Goal: Information Seeking & Learning: Learn about a topic

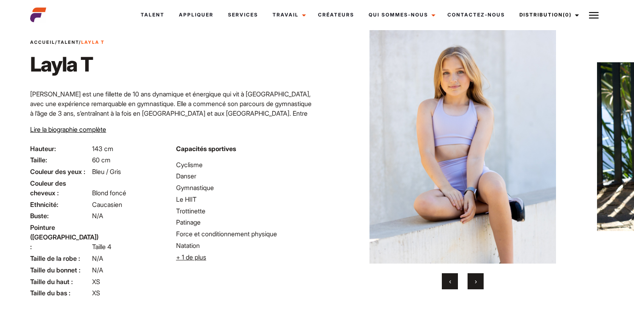
scroll to position [40, 0]
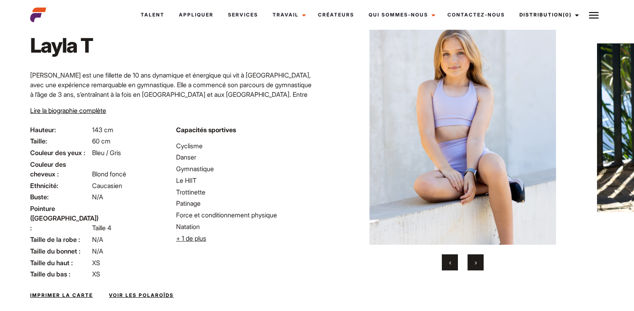
click at [476, 265] on span "›" at bounding box center [476, 262] width 2 height 8
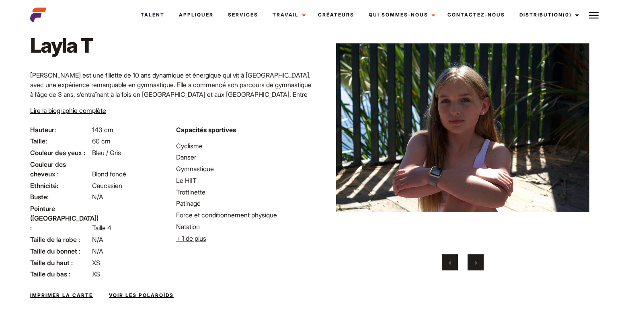
click at [476, 265] on span "›" at bounding box center [476, 262] width 2 height 8
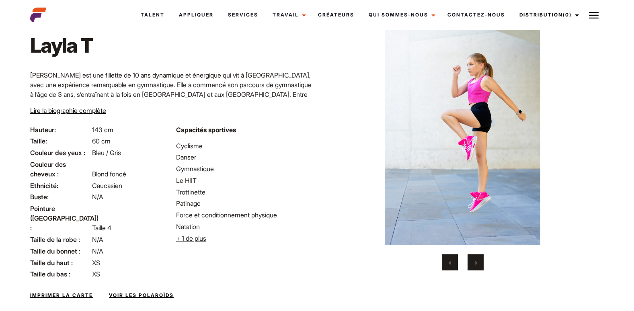
click at [476, 265] on span "›" at bounding box center [476, 262] width 2 height 8
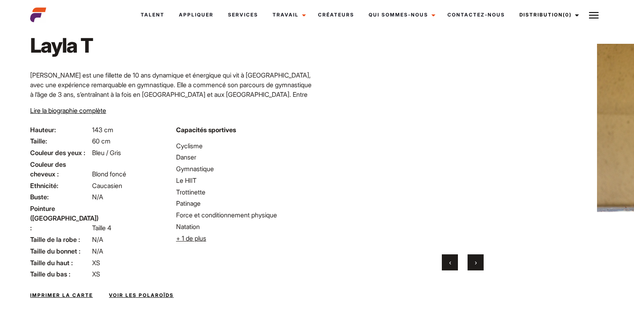
click at [476, 265] on span "›" at bounding box center [476, 262] width 2 height 8
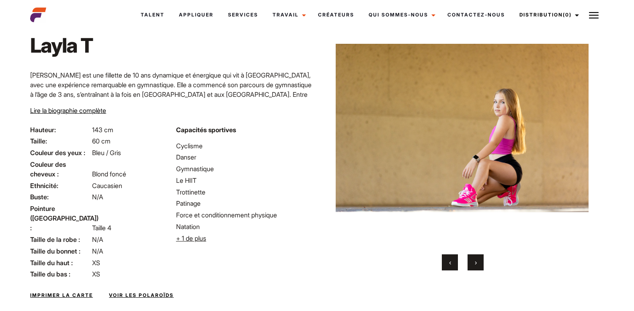
click at [476, 265] on span "›" at bounding box center [476, 262] width 2 height 8
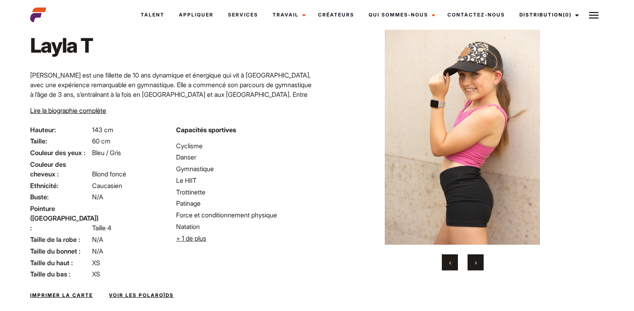
click at [476, 265] on span "›" at bounding box center [476, 262] width 2 height 8
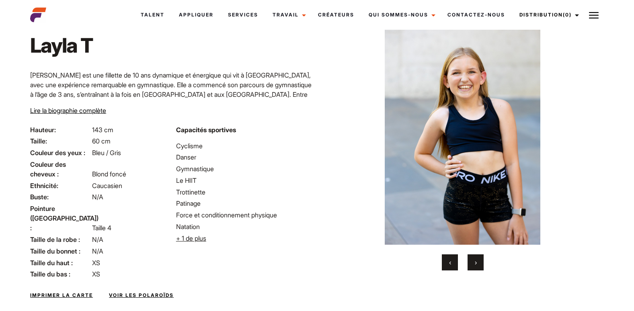
click at [476, 265] on span "›" at bounding box center [476, 262] width 2 height 8
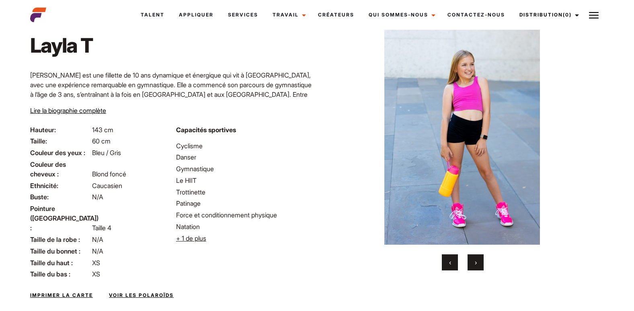
click at [476, 265] on span "›" at bounding box center [476, 262] width 2 height 8
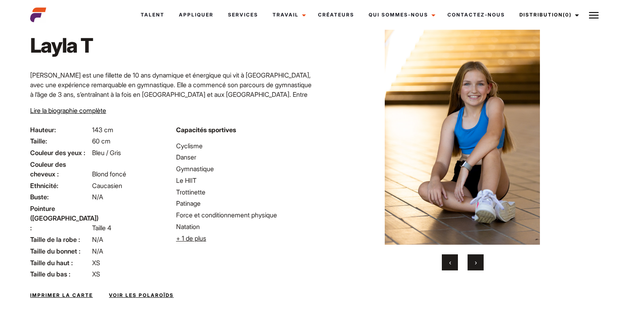
click at [475, 263] on span "›" at bounding box center [476, 262] width 2 height 8
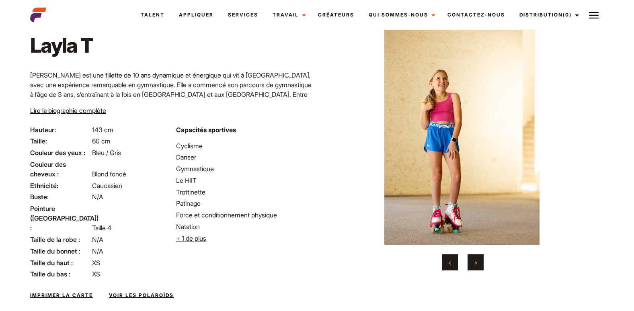
click at [475, 263] on span "›" at bounding box center [476, 262] width 2 height 8
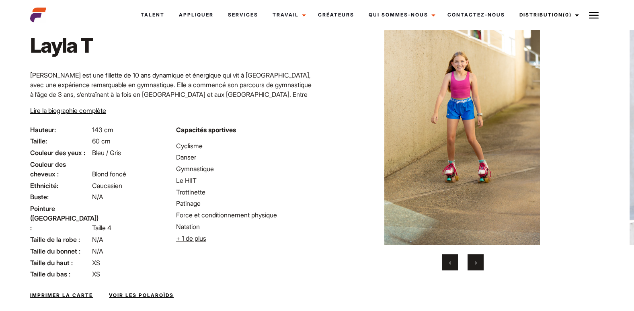
click at [475, 263] on span "›" at bounding box center [476, 262] width 2 height 8
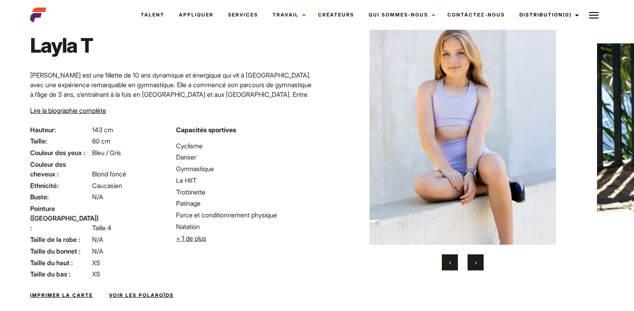
click at [475, 263] on span "›" at bounding box center [476, 262] width 2 height 8
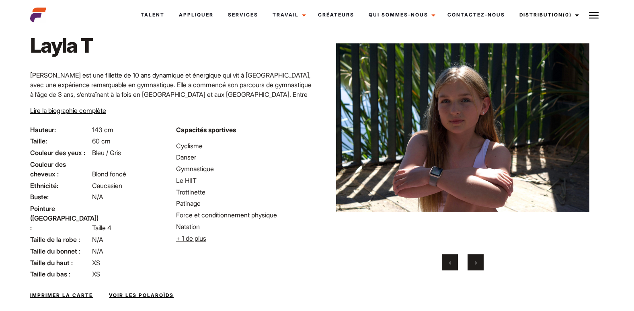
click at [475, 263] on button "›" at bounding box center [476, 262] width 16 height 16
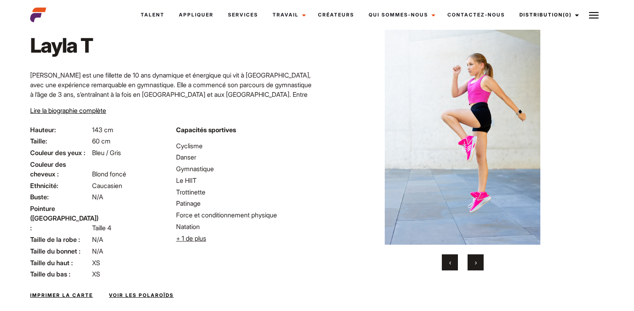
click at [475, 263] on span "›" at bounding box center [476, 262] width 2 height 8
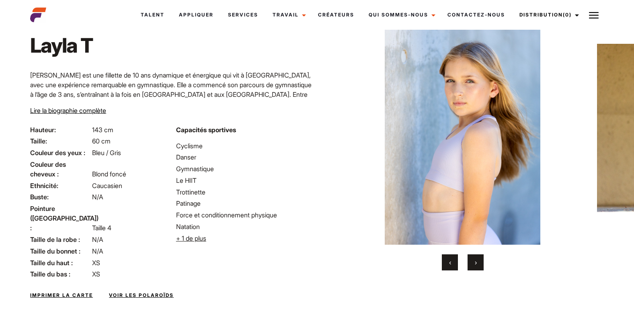
click at [475, 263] on span "›" at bounding box center [476, 262] width 2 height 8
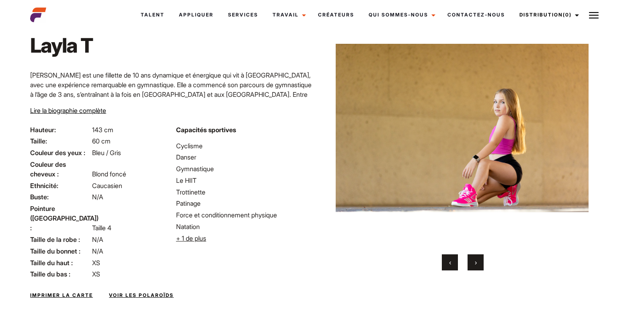
click at [475, 263] on span "›" at bounding box center [476, 262] width 2 height 8
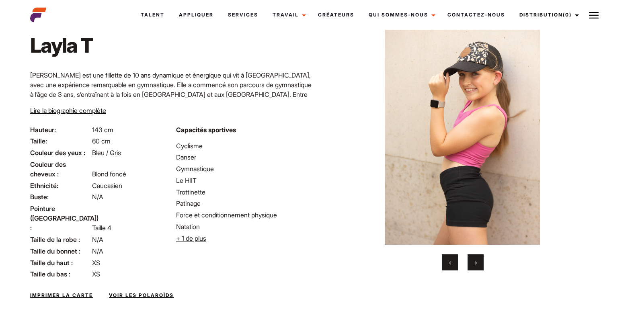
click at [475, 263] on span "›" at bounding box center [476, 262] width 2 height 8
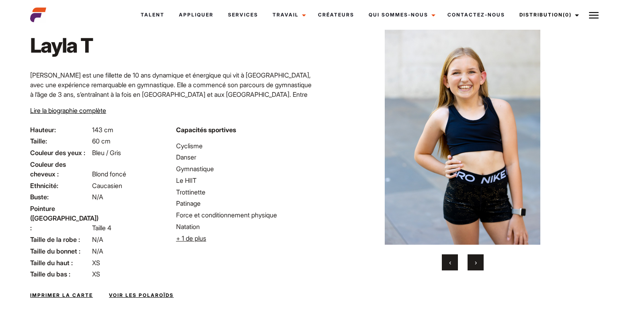
click at [478, 263] on button "›" at bounding box center [476, 262] width 16 height 16
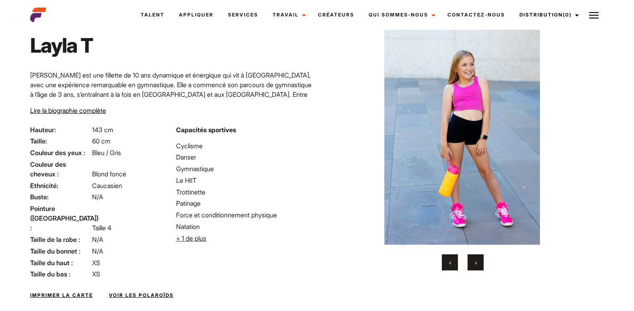
click at [478, 263] on button "›" at bounding box center [476, 262] width 16 height 16
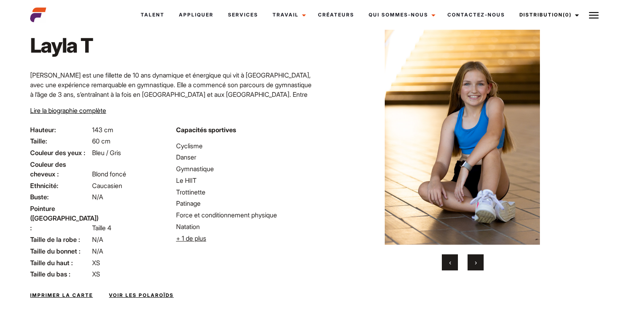
click at [479, 263] on button "›" at bounding box center [476, 262] width 16 height 16
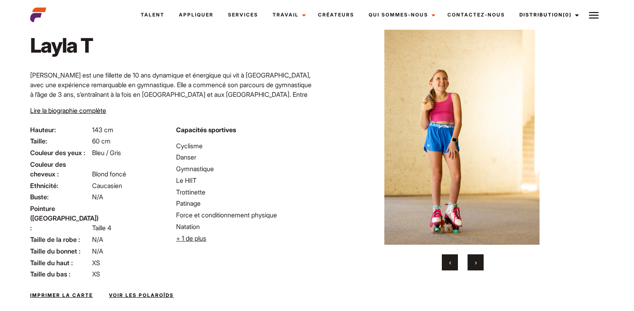
click at [485, 119] on img at bounding box center [461, 128] width 253 height 234
click at [475, 263] on span "›" at bounding box center [476, 262] width 2 height 8
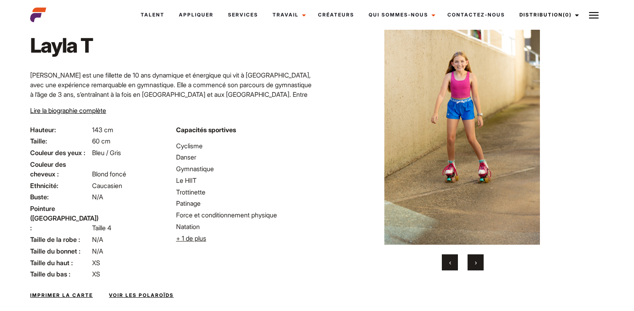
click at [475, 263] on span "›" at bounding box center [476, 262] width 2 height 8
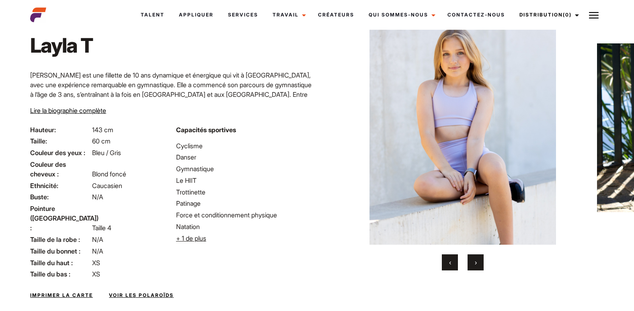
click at [475, 263] on span "›" at bounding box center [476, 262] width 2 height 8
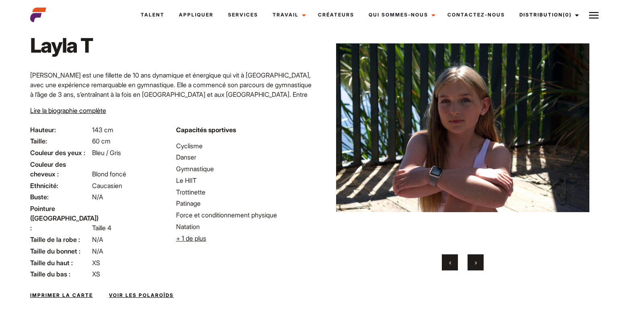
click at [475, 263] on span "›" at bounding box center [476, 262] width 2 height 8
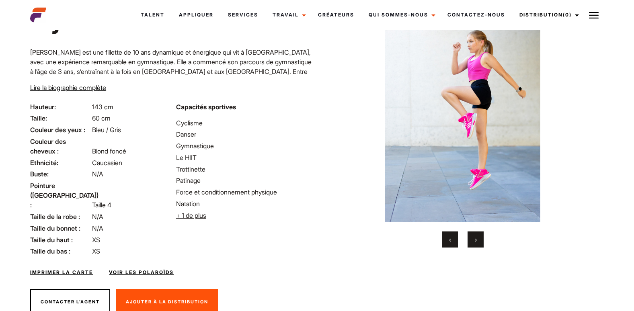
scroll to position [74, 0]
